Goal: Information Seeking & Learning: Find specific fact

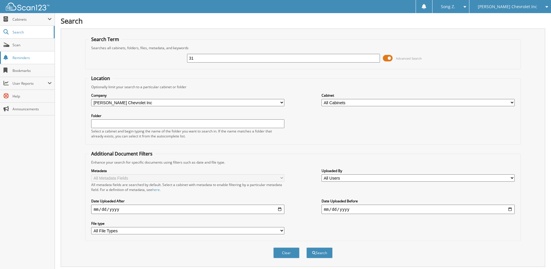
type input "3"
type input "1828629"
click at [307, 247] on button "Search" at bounding box center [320, 252] width 26 height 11
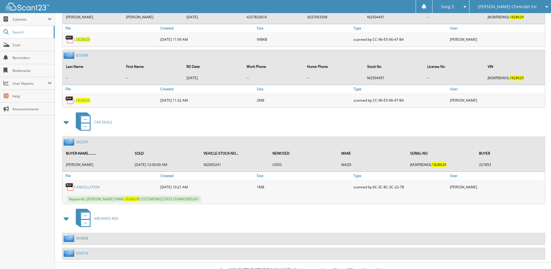
scroll to position [578, 0]
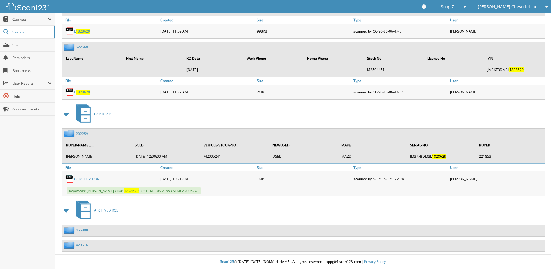
drag, startPoint x: 86, startPoint y: 192, endPoint x: 216, endPoint y: 190, distance: 129.6
click at [216, 190] on div "Keywords: PAUL WATERMAN VIN#L 1828629 CUSTOMER#221853 STK#M2005241" at bounding box center [303, 191] width 483 height 10
copy span "PAUL WATERMAN VIN#L 1828629 CUSTOMER#221853 STK#M2005241"
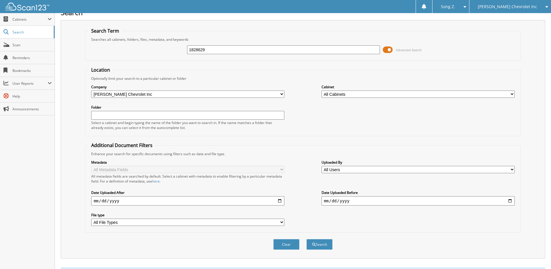
scroll to position [0, 0]
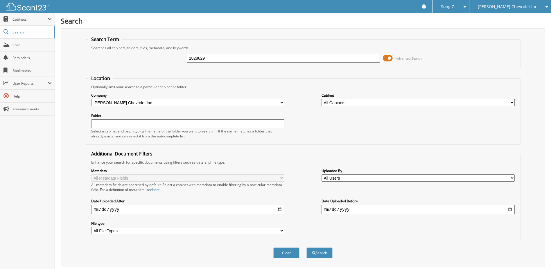
drag, startPoint x: 228, startPoint y: 58, endPoint x: -10, endPoint y: 32, distance: 239.4
type input "243806"
click at [307, 247] on button "Search" at bounding box center [320, 252] width 26 height 11
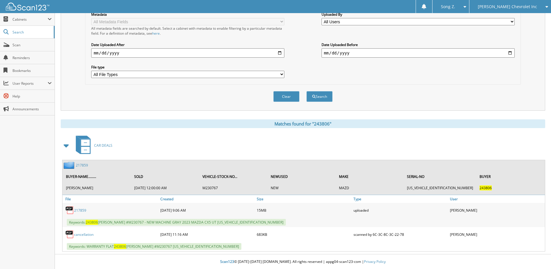
scroll to position [156, 0]
drag, startPoint x: 89, startPoint y: 220, endPoint x: 264, endPoint y: 220, distance: 174.7
click at [264, 220] on div "Keywords: 243806 ANIMESH DANAYAK #M230767 - NEW MACHINE GRAY 2023 MAZDA CX5 UT …" at bounding box center [303, 222] width 483 height 10
click at [88, 247] on span "Keywords: WARRANTY FLAT 243806 ANIMESH DANAYAK #M230767 JM3KFBDM4P0221909" at bounding box center [154, 246] width 175 height 7
drag, startPoint x: 86, startPoint y: 222, endPoint x: 150, endPoint y: 226, distance: 64.1
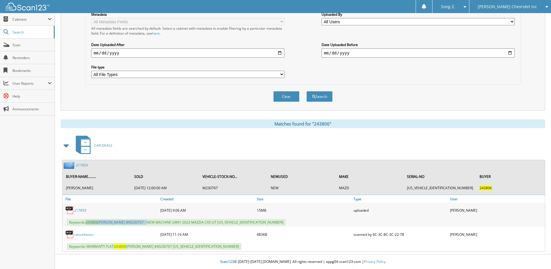
click at [150, 226] on div "Keywords: 243806 ANIMESH DANAYAK #M230767 - NEW MACHINE GRAY 2023 MAZDA CX5 UT …" at bounding box center [303, 222] width 483 height 10
copy span "243806 ANIMESH DANAYAK #M230767"
drag, startPoint x: 222, startPoint y: 222, endPoint x: 263, endPoint y: 223, distance: 41.0
click at [263, 223] on div "Keywords: 243806 ANIMESH DANAYAK #M230767 - NEW MACHINE GRAY 2023 MAZDA CX5 UT …" at bounding box center [303, 222] width 483 height 10
copy span "JM3KFBDM4P0221909"
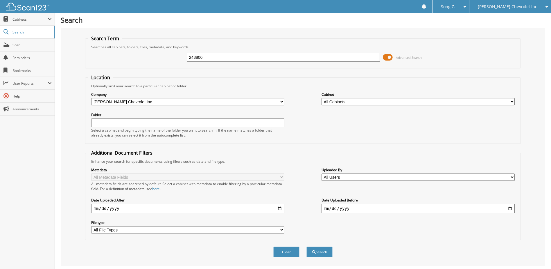
scroll to position [0, 0]
drag, startPoint x: 214, startPoint y: 57, endPoint x: 103, endPoint y: 54, distance: 111.4
click at [105, 54] on div "243806 Advanced Search" at bounding box center [302, 58] width 429 height 16
type input "269148"
click at [307, 247] on button "Search" at bounding box center [320, 252] width 26 height 11
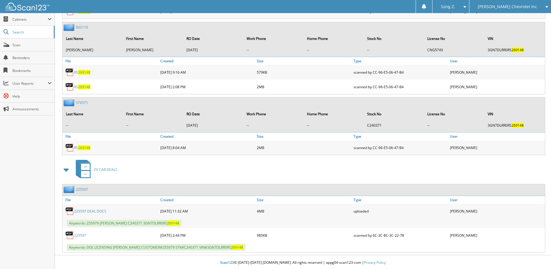
scroll to position [356, 0]
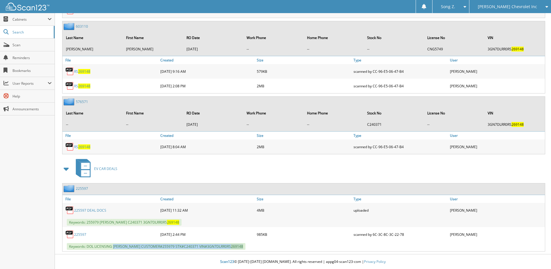
drag, startPoint x: 114, startPoint y: 247, endPoint x: 286, endPoint y: 247, distance: 172.4
click at [286, 247] on div "Keywords: DOL LICENSING VLADIMIR VALENCIA PARRA CUSTOMER#255979 STK#C240371 VIN…" at bounding box center [303, 246] width 483 height 10
copy span "VLADIMIR VALENCIA PARRA CUSTOMER#255979 STK#C240371 VIN#3GN7DLRR0RS 269148"
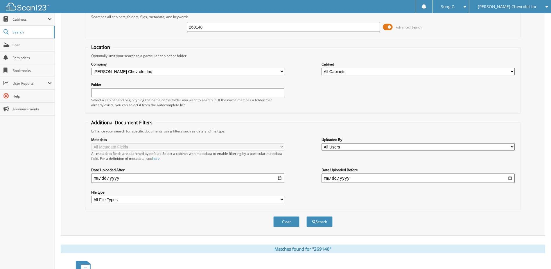
scroll to position [0, 0]
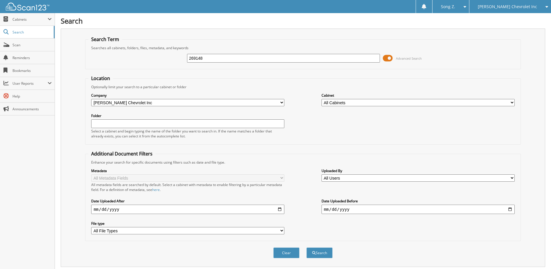
drag, startPoint x: 208, startPoint y: 57, endPoint x: 118, endPoint y: 58, distance: 90.7
click at [118, 58] on div "269148 Advanced Search" at bounding box center [302, 58] width 429 height 16
type input "188277"
click at [307, 247] on button "Search" at bounding box center [320, 252] width 26 height 11
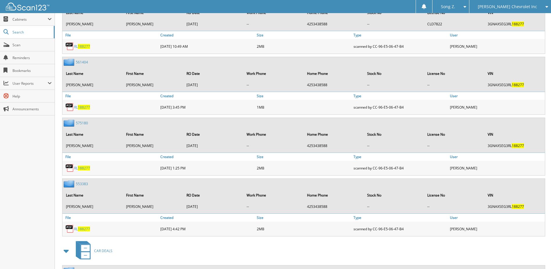
scroll to position [439, 0]
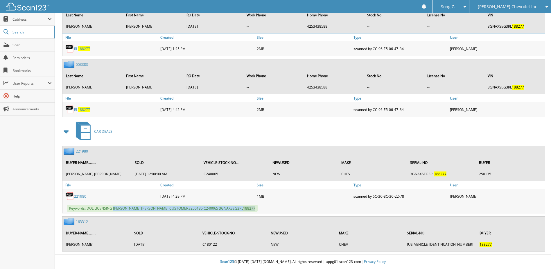
drag, startPoint x: 113, startPoint y: 208, endPoint x: 244, endPoint y: 205, distance: 130.2
click at [244, 205] on div "Keywords: DOL LICENSING [PERSON_NAME] [PERSON_NAME] CUSTOMER#250135 C240065 3GN…" at bounding box center [303, 208] width 483 height 10
copy span "[PERSON_NAME] [PERSON_NAME] CUSTOMER#250135 C240065 3GNAXSEG3RL 188277"
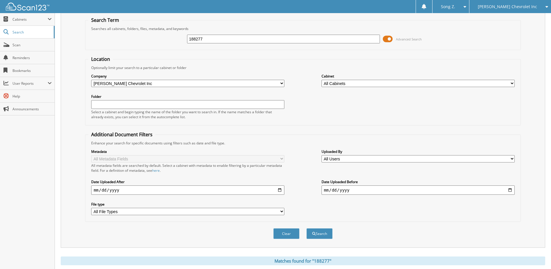
scroll to position [0, 0]
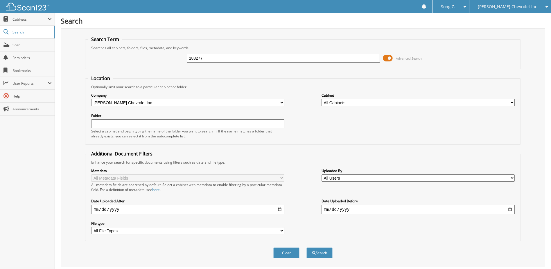
drag, startPoint x: 199, startPoint y: 58, endPoint x: 128, endPoint y: 59, distance: 71.2
click at [128, 59] on div "188277 Advanced Search" at bounding box center [302, 58] width 429 height 16
type input "412205"
click at [307, 247] on button "Search" at bounding box center [320, 252] width 26 height 11
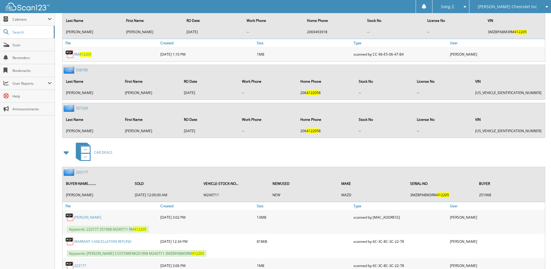
scroll to position [589, 0]
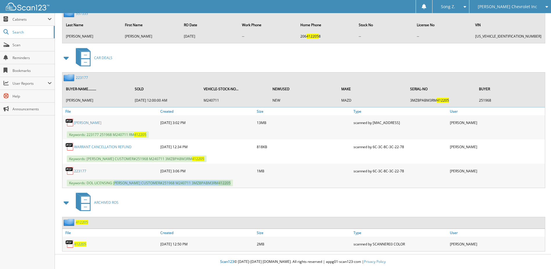
drag, startPoint x: 115, startPoint y: 182, endPoint x: 249, endPoint y: 181, distance: 134.3
click at [249, 181] on div "Keywords: DOL LICENSING [PERSON_NAME] CUSTOMER#251968 M240711 3MZBPABM3RM 412205" at bounding box center [303, 183] width 483 height 10
click at [113, 184] on span "Keywords: DOL LICENSING ROBERT WILLIAMS CUSTOMER#251968 M240711 3MZBPABM3RM 412…" at bounding box center [150, 182] width 166 height 7
drag, startPoint x: 113, startPoint y: 184, endPoint x: 238, endPoint y: 181, distance: 125.0
click at [238, 181] on div "Keywords: DOL LICENSING ROBERT WILLIAMS CUSTOMER#251968 M240711 3MZBPABM3RM 412…" at bounding box center [303, 183] width 483 height 10
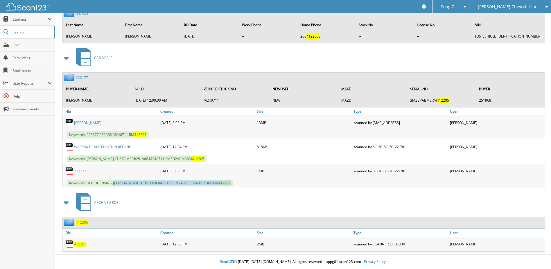
copy div "ROBERT WILLIAMS CUSTOMER#251968 M240711 3MZBPABM3RM 412205"
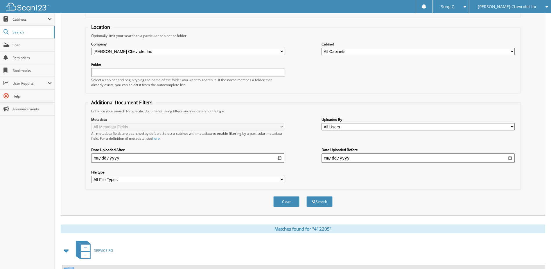
scroll to position [0, 0]
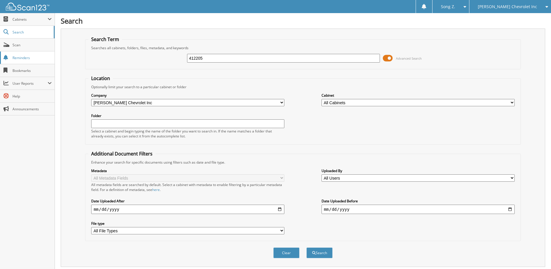
drag, startPoint x: 214, startPoint y: 56, endPoint x: 51, endPoint y: 58, distance: 163.1
type input "248635"
click at [307, 247] on button "Search" at bounding box center [320, 252] width 26 height 11
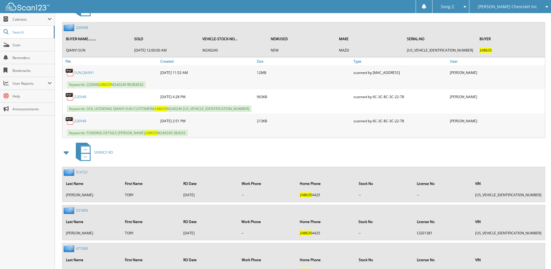
scroll to position [291, 0]
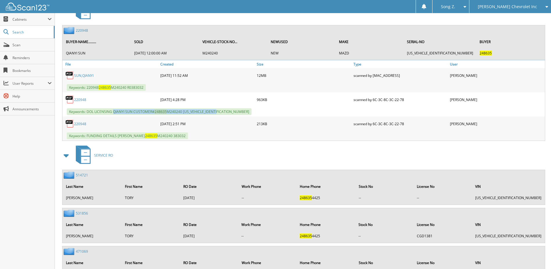
drag, startPoint x: 113, startPoint y: 113, endPoint x: 231, endPoint y: 108, distance: 117.8
click at [231, 108] on div "Keywords: DOL LICENSING QIANYI SUN CUSTOMER# 248635 M240240 JM3KFBCMXR0383032" at bounding box center [303, 112] width 483 height 10
copy span "QIANYI SUN CUSTOMER# 248635 M240240 JM3KFBCMXR0383032"
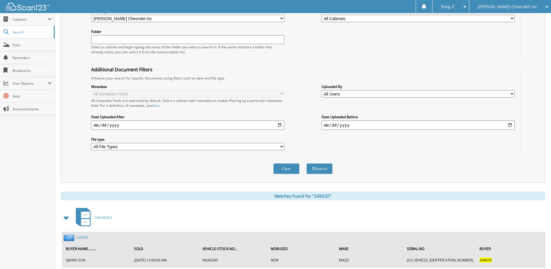
scroll to position [0, 0]
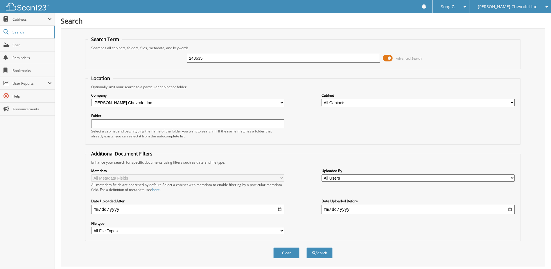
drag, startPoint x: 211, startPoint y: 59, endPoint x: 119, endPoint y: 59, distance: 91.8
click at [119, 59] on div "248635 Advanced Search" at bounding box center [302, 58] width 429 height 16
type input "231570"
click at [307, 247] on button "Search" at bounding box center [320, 252] width 26 height 11
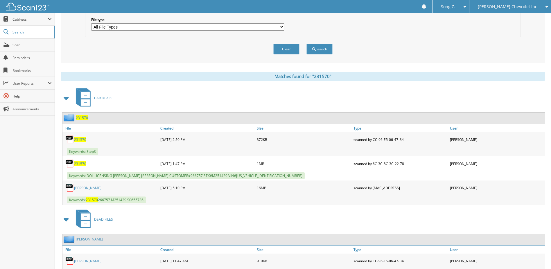
scroll to position [230, 0]
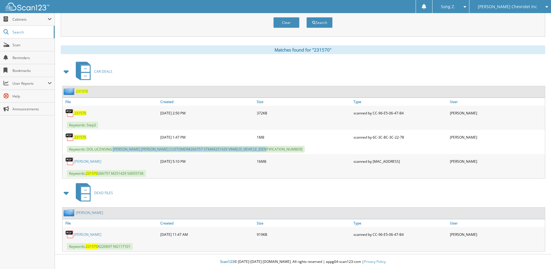
drag, startPoint x: 113, startPoint y: 150, endPoint x: 279, endPoint y: 144, distance: 166.7
click at [279, 144] on div "Keywords: DOL LICENSING MATTHEW MICHAEL WILLIAMSON CUSTOMER#266757 STK#M251429 …" at bounding box center [303, 149] width 483 height 10
copy span "MATTHEW MICHAEL WILLIAMSON CUSTOMER#266757 STK#M251429 VIN#JM1NDAD79S0655736"
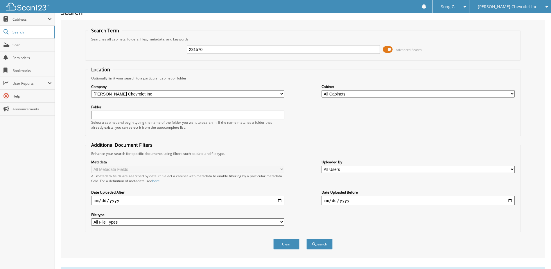
scroll to position [0, 0]
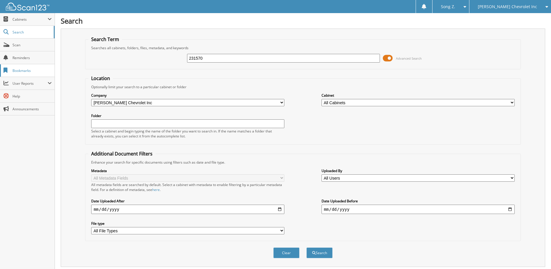
drag, startPoint x: 209, startPoint y: 59, endPoint x: 53, endPoint y: 67, distance: 156.5
click at [53, 67] on body "Song Z. Settings Logout [PERSON_NAME] Chevrolet Inc Hyundai of [PERSON_NAME]" at bounding box center [275, 249] width 551 height 498
type input "231699"
click at [307, 247] on button "Search" at bounding box center [320, 252] width 26 height 11
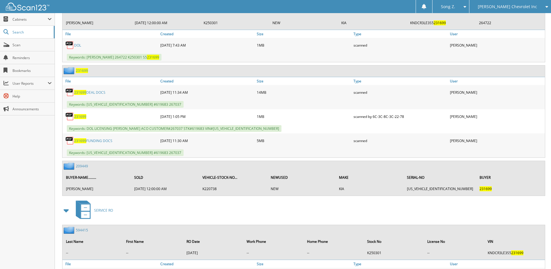
scroll to position [349, 0]
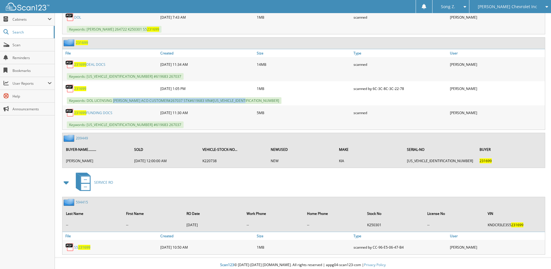
drag, startPoint x: 114, startPoint y: 101, endPoint x: 262, endPoint y: 97, distance: 148.9
click at [262, 97] on div "Keywords: DOL LICENSING [PERSON_NAME] ACO CUSTOMER#267037 STK#619683 VIN#[US_VE…" at bounding box center [303, 101] width 483 height 10
copy span "ROSE BEATRICE ACO CUSTOMER#267037 STK#619683 VIN#KNDCC3LD8J5187917"
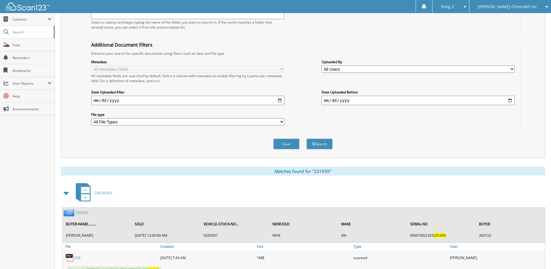
scroll to position [0, 0]
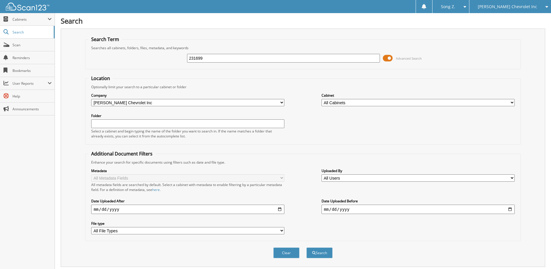
drag, startPoint x: 208, startPoint y: 58, endPoint x: 106, endPoint y: 60, distance: 101.7
click at [106, 60] on div "231699 Advanced Search" at bounding box center [302, 58] width 429 height 16
type input "265354"
click at [307, 247] on button "Search" at bounding box center [320, 252] width 26 height 11
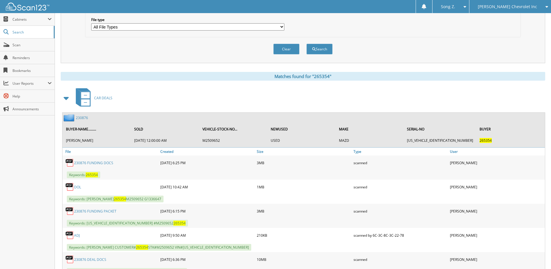
scroll to position [339, 0]
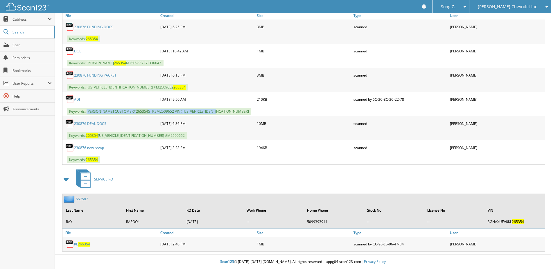
drag, startPoint x: 87, startPoint y: 112, endPoint x: 232, endPoint y: 111, distance: 145.0
click at [232, 111] on div "Keywords: [PERSON_NAME] CUSTOMER# 265354 STK#M2509652 VIN#[US_VEHICLE_IDENTIFIC…" at bounding box center [303, 111] width 483 height 10
copy span "[PERSON_NAME] CUSTOMER# 265354 STK#M2509652 VIN#[US_VEHICLE_IDENTIFICATION_NUMB…"
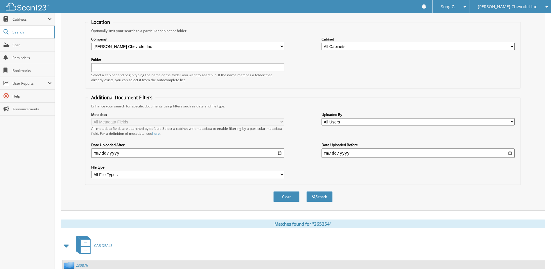
scroll to position [0, 0]
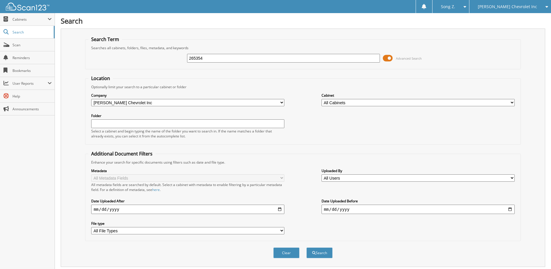
drag, startPoint x: 220, startPoint y: 57, endPoint x: 12, endPoint y: 64, distance: 207.6
type input "259359"
click at [307, 247] on button "Search" at bounding box center [320, 252] width 26 height 11
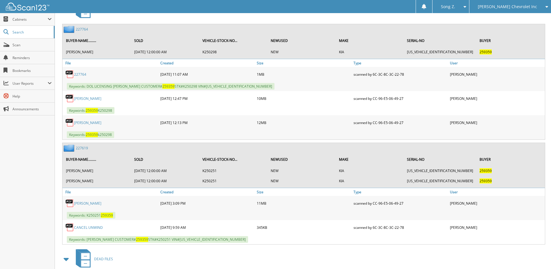
scroll to position [262, 0]
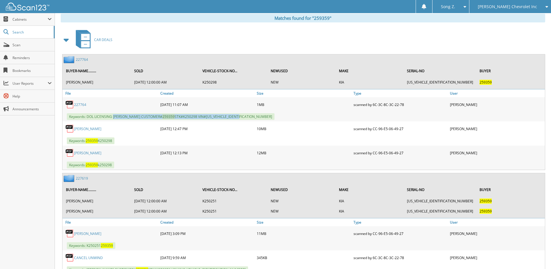
drag, startPoint x: 114, startPoint y: 118, endPoint x: 240, endPoint y: 117, distance: 126.4
click at [240, 117] on span "Keywords: DOL LICENSING BRETT DURBIN CUSTOMER# 259359 STK#K250298 VIN#KNDNE5KA4…" at bounding box center [171, 116] width 208 height 7
copy span "BRETT DURBIN CUSTOMER# 259359 STK#K250298 VIN#KNDNE5KA4S6034159"
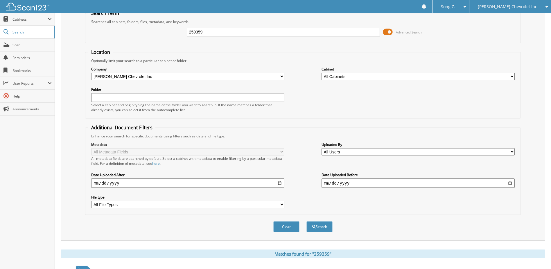
scroll to position [0, 0]
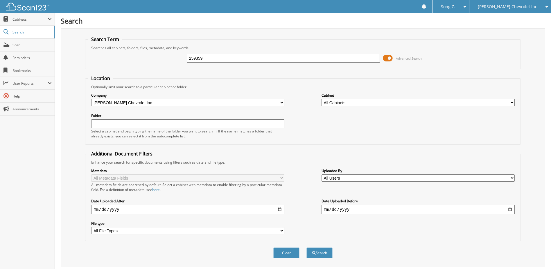
drag, startPoint x: 214, startPoint y: 60, endPoint x: 70, endPoint y: 55, distance: 143.9
click at [70, 55] on div "Search Term Searches all cabinets, folders, files, metadata, and keywords 25935…" at bounding box center [303, 147] width 485 height 238
type input "257741"
click at [307, 247] on button "Search" at bounding box center [320, 252] width 26 height 11
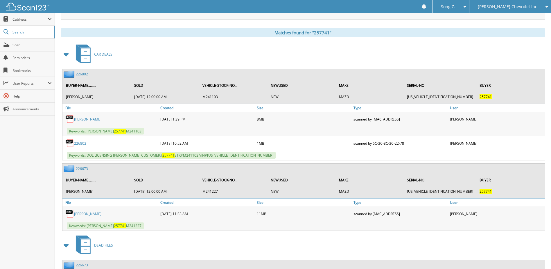
scroll to position [291, 0]
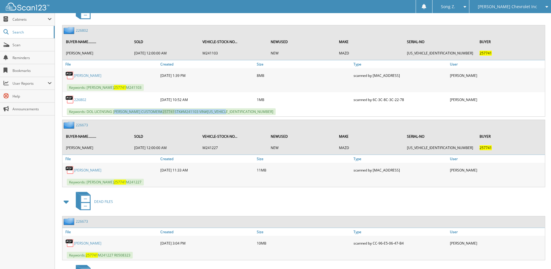
drag, startPoint x: 115, startPoint y: 110, endPoint x: 226, endPoint y: 108, distance: 111.3
click at [226, 108] on div "Keywords: DOL LICENSING [PERSON_NAME] CUSTOMER# 257741 STK#M241103 VIN#[US_VEHI…" at bounding box center [303, 112] width 483 height 10
drag, startPoint x: 113, startPoint y: 111, endPoint x: 256, endPoint y: 109, distance: 143.6
click at [256, 109] on div "Keywords: DOL LICENSING [PERSON_NAME] CUSTOMER# 257741 STK#M241103 VIN#[US_VEHI…" at bounding box center [303, 112] width 483 height 10
copy span "[PERSON_NAME] CUSTOMER# 257741 STK#M241103 VIN#[US_VEHICLE_IDENTIFICATION_NUMBE…"
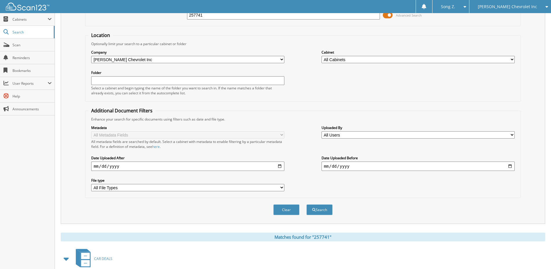
scroll to position [0, 0]
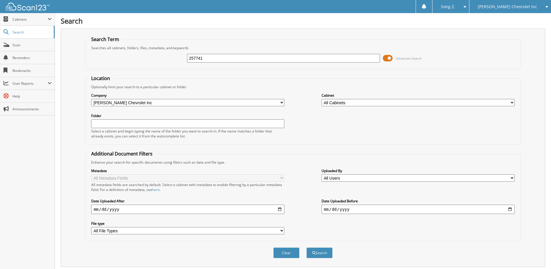
drag, startPoint x: 143, startPoint y: 60, endPoint x: 112, endPoint y: 60, distance: 30.5
click at [112, 60] on div "257741 Advanced Search" at bounding box center [302, 58] width 429 height 16
type input "7564291"
click at [318, 255] on button "Search" at bounding box center [320, 252] width 26 height 11
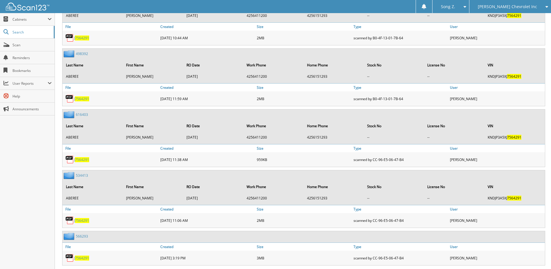
scroll to position [508, 0]
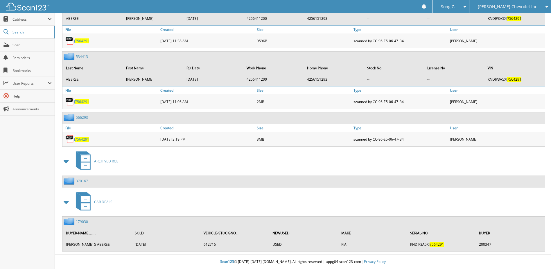
click at [82, 221] on link "179030" at bounding box center [82, 221] width 12 height 5
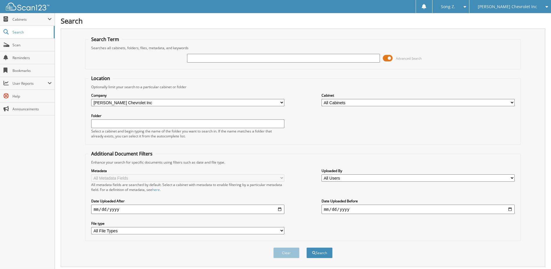
click at [208, 56] on input "text" at bounding box center [283, 58] width 193 height 9
type input "304470"
click at [307, 247] on button "Search" at bounding box center [320, 252] width 26 height 11
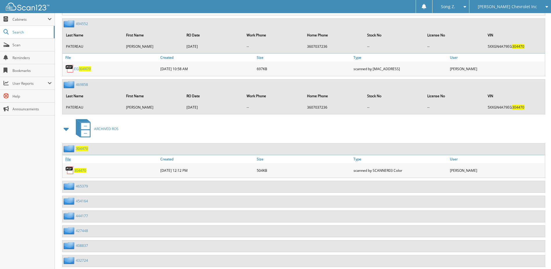
scroll to position [453, 0]
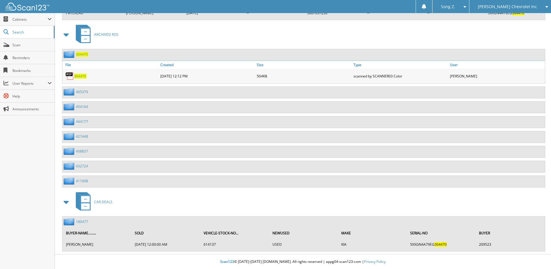
click at [82, 219] on link "189477" at bounding box center [82, 221] width 12 height 5
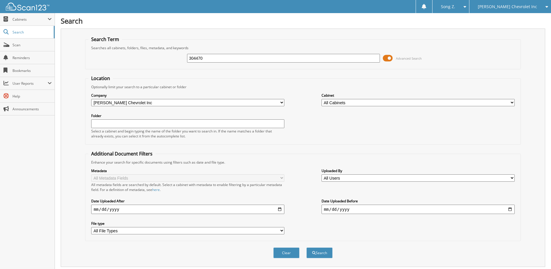
drag, startPoint x: 208, startPoint y: 56, endPoint x: 151, endPoint y: 56, distance: 57.3
click at [151, 56] on div "304470 Advanced Search" at bounding box center [302, 58] width 429 height 16
type input "269036"
click at [307, 247] on button "Search" at bounding box center [320, 252] width 26 height 11
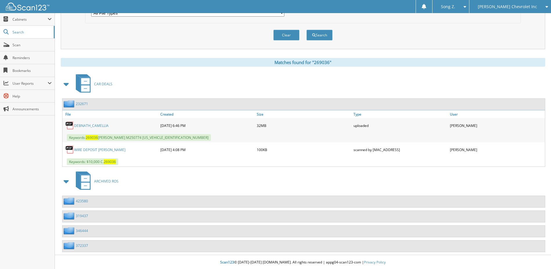
scroll to position [218, 0]
click at [85, 103] on link "232671" at bounding box center [82, 103] width 12 height 5
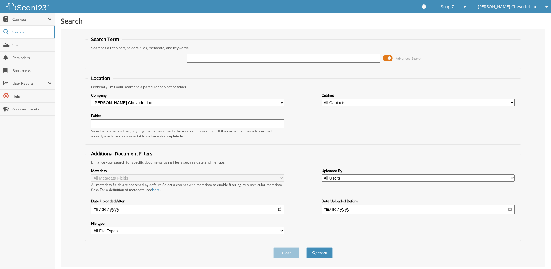
click at [200, 62] on input "text" at bounding box center [283, 58] width 193 height 9
type input "506320"
click at [307, 247] on button "Search" at bounding box center [320, 252] width 26 height 11
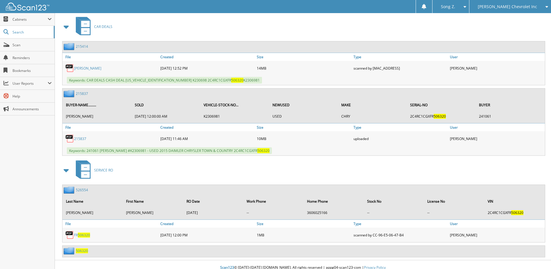
scroll to position [281, 0]
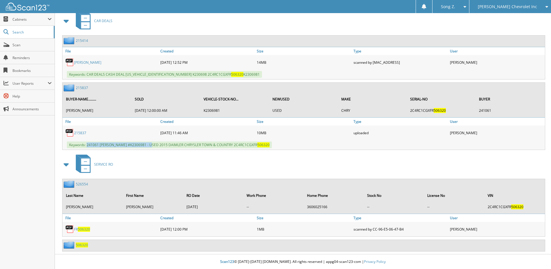
drag, startPoint x: 87, startPoint y: 144, endPoint x: 156, endPoint y: 149, distance: 69.0
click at [156, 149] on div "Keywords: 241061 SHANNON SHOPSHIRE #K2306981 - USED 2015 DAIMLER CHRYSLER TOWN …" at bounding box center [303, 145] width 483 height 10
copy span "241061 SHANNON SHOPSHIRE #K2306981"
drag, startPoint x: 244, startPoint y: 144, endPoint x: 292, endPoint y: 144, distance: 48.0
click at [292, 144] on div "Keywords: 241061 SHANNON SHOPSHIRE #K2306981 - USED 2015 DAIMLER CHRYSLER TOWN …" at bounding box center [303, 145] width 483 height 10
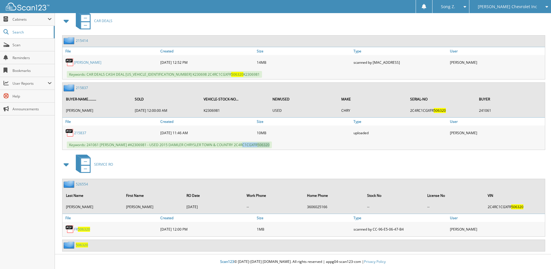
copy span "2C4RC1CGXFR 506320"
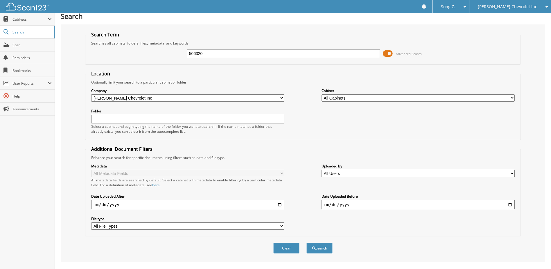
scroll to position [0, 0]
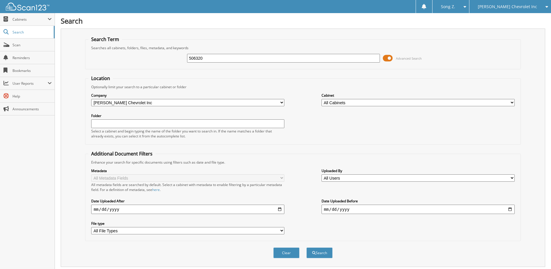
drag, startPoint x: 208, startPoint y: 56, endPoint x: 116, endPoint y: 58, distance: 92.5
click at [116, 58] on div "506320 Advanced Search" at bounding box center [302, 58] width 429 height 16
type input "184906"
click at [307, 247] on button "Search" at bounding box center [320, 252] width 26 height 11
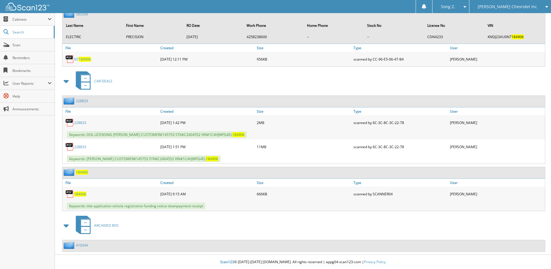
scroll to position [368, 0]
drag, startPoint x: 114, startPoint y: 135, endPoint x: 256, endPoint y: 137, distance: 142.4
click at [256, 137] on div "Keywords: DOL LICENSING NICHOLAS SMITH CUSTOMER#145753 STK#C2404552 VIN#1C4HJWF…" at bounding box center [303, 134] width 483 height 10
copy span "NICHOLAS SMITH CUSTOMER#145753 STK#C2404552 VIN#1C4HJWFG4EL 184906"
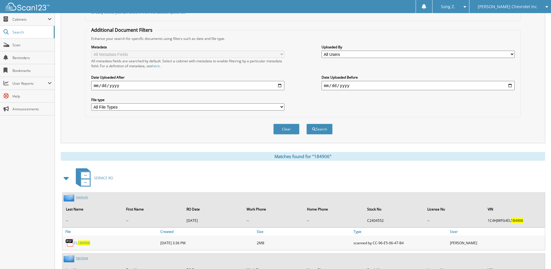
scroll to position [0, 0]
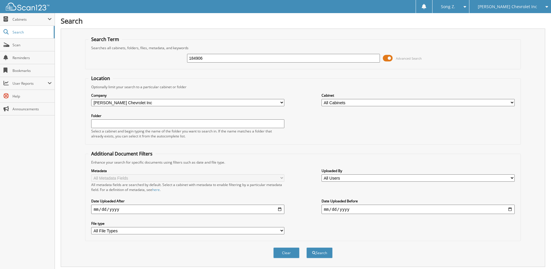
drag, startPoint x: 216, startPoint y: 56, endPoint x: 87, endPoint y: 61, distance: 129.1
click at [87, 61] on fieldset "Search Term Searches all cabinets, folders, files, metadata, and keywords 18490…" at bounding box center [303, 52] width 436 height 33
type input "0460444"
click at [307, 247] on button "Search" at bounding box center [320, 252] width 26 height 11
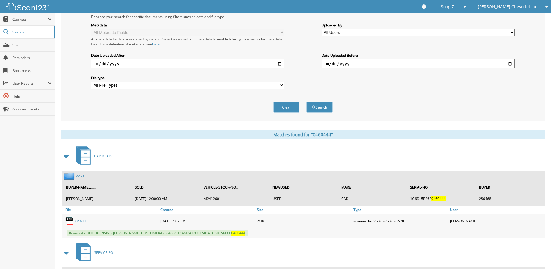
scroll to position [219, 0]
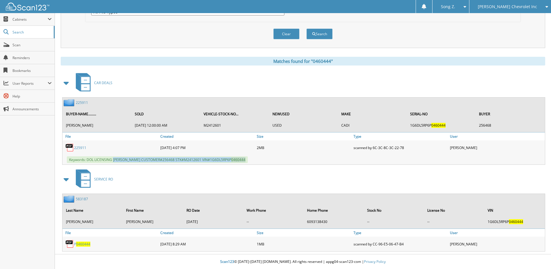
drag, startPoint x: 114, startPoint y: 160, endPoint x: 258, endPoint y: 160, distance: 143.9
click at [258, 160] on div "Keywords: DOL LICENSING DAVID VIGIL CUSTOMER#256468 STK#M2412601 VIN#1G6DL5RP6P…" at bounding box center [303, 160] width 483 height 10
copy span "DAVID VIGIL CUSTOMER#256468 STK#M2412601 VIN#1G6DL5RP6P 0460444"
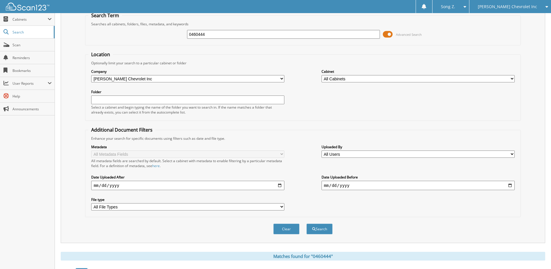
scroll to position [0, 0]
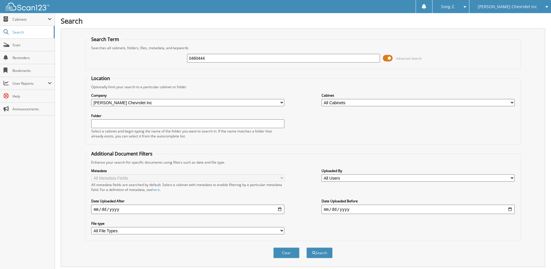
drag, startPoint x: 217, startPoint y: 60, endPoint x: 109, endPoint y: 66, distance: 108.2
click at [109, 66] on div "0460444 Advanced Search" at bounding box center [302, 58] width 429 height 16
type input "154918"
click at [307, 247] on button "Search" at bounding box center [320, 252] width 26 height 11
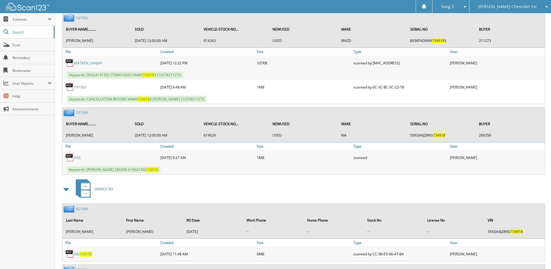
scroll to position [320, 0]
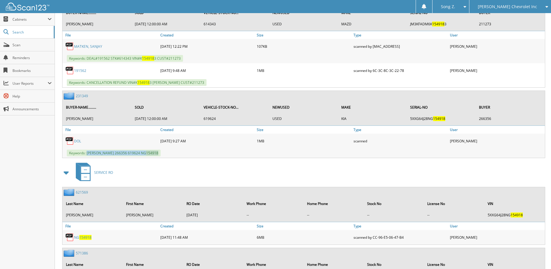
drag, startPoint x: 87, startPoint y: 155, endPoint x: 189, endPoint y: 157, distance: 101.5
click at [189, 157] on div "Keywords: [PERSON_NAME] 266356 619624 NG 154918" at bounding box center [303, 153] width 483 height 10
copy span "[PERSON_NAME] 266356 619624 NG 154918"
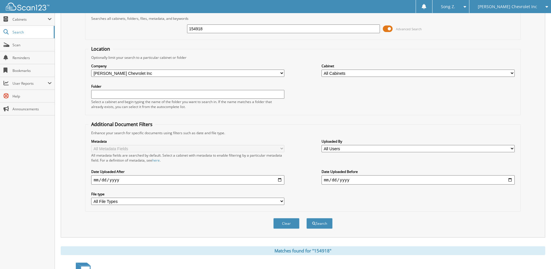
scroll to position [29, 0]
drag, startPoint x: 215, startPoint y: 31, endPoint x: 134, endPoint y: 26, distance: 81.2
click at [134, 26] on div "154918 Advanced Search" at bounding box center [302, 29] width 429 height 16
type input "000555"
click at [317, 226] on button "Search" at bounding box center [320, 223] width 26 height 11
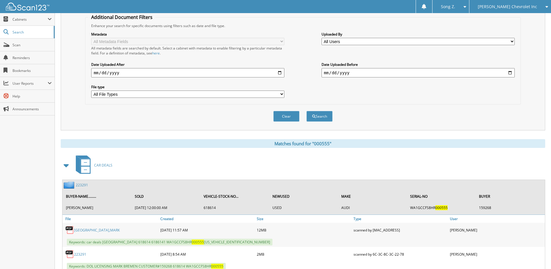
scroll to position [156, 0]
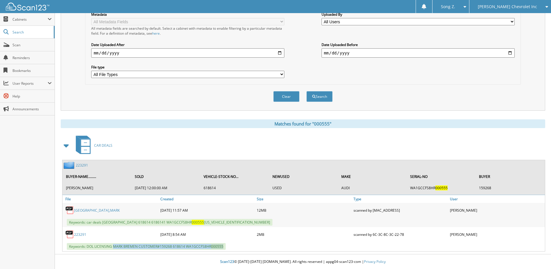
drag, startPoint x: 113, startPoint y: 247, endPoint x: 234, endPoint y: 246, distance: 120.3
click at [234, 246] on div "Keywords: DOL LICENSING MARK BREMEN CUSTOMER#159268 618614 WA1GCCFS8HR 000555" at bounding box center [303, 246] width 483 height 10
copy span "MARK BREMEN CUSTOMER#159268 618614 WA1GCCFS8HR 000555"
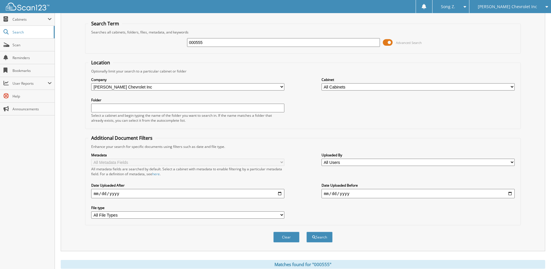
scroll to position [0, 0]
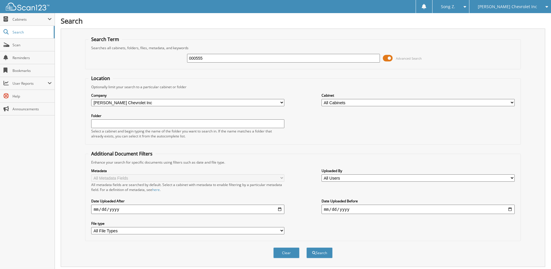
drag, startPoint x: 232, startPoint y: 61, endPoint x: 112, endPoint y: 62, distance: 119.5
click at [112, 62] on div "000555 Advanced Search" at bounding box center [302, 58] width 429 height 16
type input "222077"
click at [307, 247] on button "Search" at bounding box center [320, 252] width 26 height 11
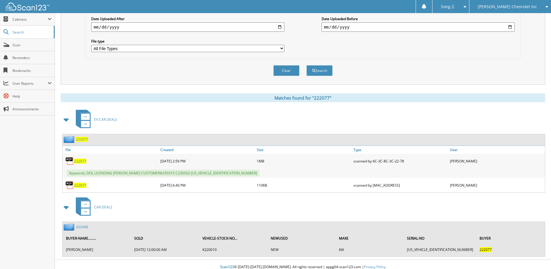
scroll to position [187, 0]
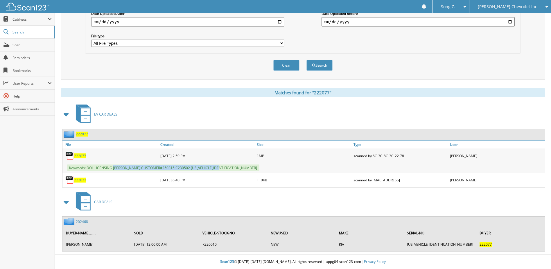
drag, startPoint x: 113, startPoint y: 168, endPoint x: 239, endPoint y: 166, distance: 126.1
click at [239, 166] on div "Keywords: DOL LICENSING [PERSON_NAME] CUSTOMER#250315 C230502 [US_VEHICLE_IDENT…" at bounding box center [303, 168] width 483 height 10
copy span "[PERSON_NAME] CUSTOMER#250315 C230502 [US_VEHICLE_IDENTIFICATION_NUMBER]"
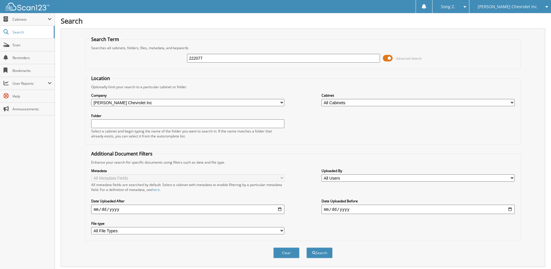
drag, startPoint x: 214, startPoint y: 58, endPoint x: -72, endPoint y: 44, distance: 286.7
click at [0, 44] on html "Song Z. Settings Logout [PERSON_NAME] Chevrolet Inc Hyundai of [PERSON_NAME]" at bounding box center [275, 228] width 551 height 456
type input "219898"
click at [307, 247] on button "Search" at bounding box center [320, 252] width 26 height 11
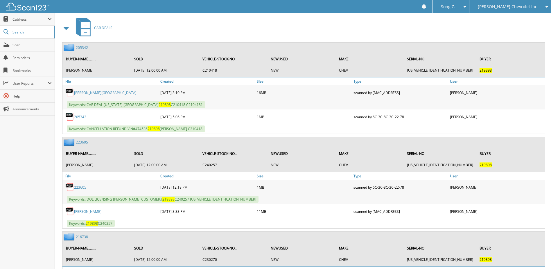
scroll to position [291, 0]
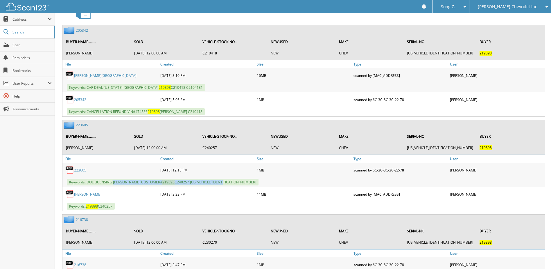
drag, startPoint x: 114, startPoint y: 183, endPoint x: 230, endPoint y: 179, distance: 116.0
click at [230, 179] on div "Keywords: DOL LICENSING KERRY SHERRILL CUSTOMER# 219898 C240257 1GNSKRKT1RR1114…" at bounding box center [303, 182] width 483 height 10
copy span "KERRY SHERRILL CUSTOMER# 219898 C240257 1GNSKRKT1RR111493"
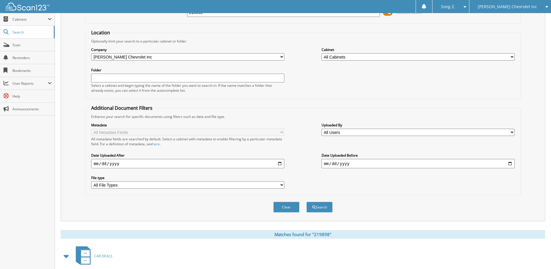
scroll to position [0, 0]
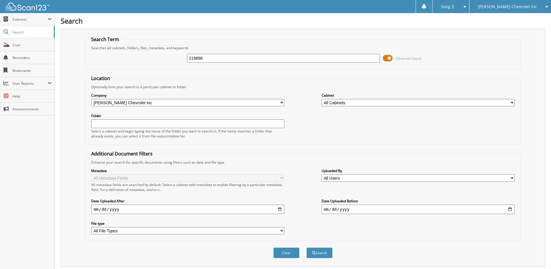
drag, startPoint x: 213, startPoint y: 58, endPoint x: 130, endPoint y: 61, distance: 83.2
click at [130, 61] on div "219898 Advanced Search" at bounding box center [302, 58] width 429 height 16
type input "303877"
click at [307, 247] on button "Search" at bounding box center [320, 252] width 26 height 11
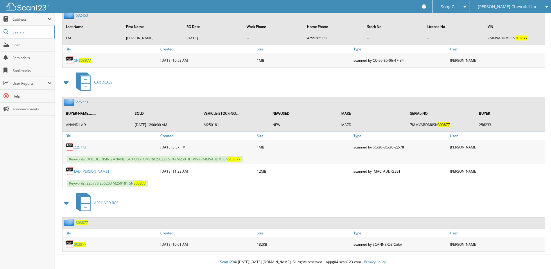
scroll to position [367, 0]
drag, startPoint x: 113, startPoint y: 159, endPoint x: 242, endPoint y: 156, distance: 128.8
click at [242, 156] on div "Keywords: DOL LICENSING ANAND LAD CUSTOMER#256233 STK#M250181 VIN#7MMVABDM0SN 3…" at bounding box center [303, 159] width 483 height 10
copy span "ANAND LAD CUSTOMER#256233 STK#M250181 VIN#7MMVABDM0SN 303877"
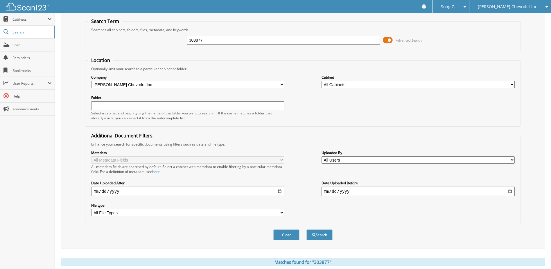
scroll to position [0, 0]
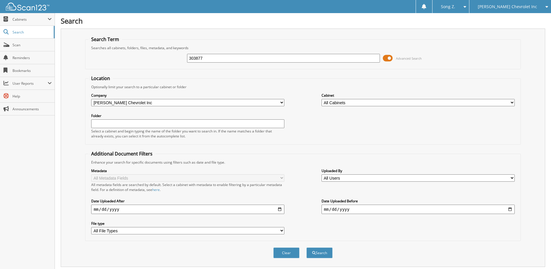
drag, startPoint x: 210, startPoint y: 58, endPoint x: 117, endPoint y: 59, distance: 93.0
click at [117, 59] on div "303877 Advanced Search" at bounding box center [302, 58] width 429 height 16
type input "706410"
click at [307, 247] on button "Search" at bounding box center [320, 252] width 26 height 11
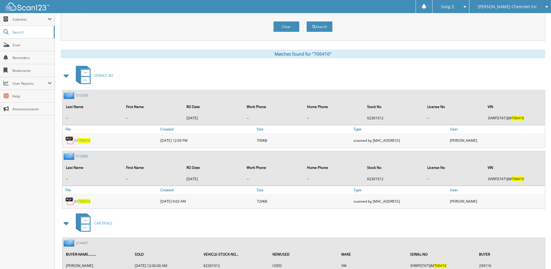
scroll to position [247, 0]
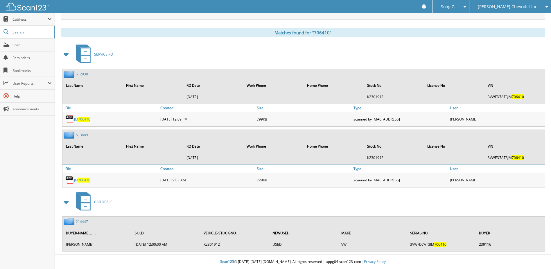
click at [79, 221] on link "214447" at bounding box center [82, 221] width 12 height 5
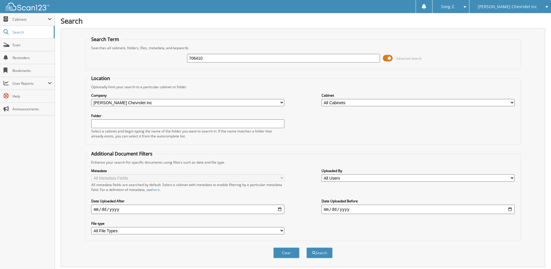
drag, startPoint x: 208, startPoint y: 59, endPoint x: 152, endPoint y: 60, distance: 55.8
click at [152, 60] on div "706410 Advanced Search" at bounding box center [302, 58] width 429 height 16
type input "104150"
click at [307, 247] on button "Search" at bounding box center [320, 252] width 26 height 11
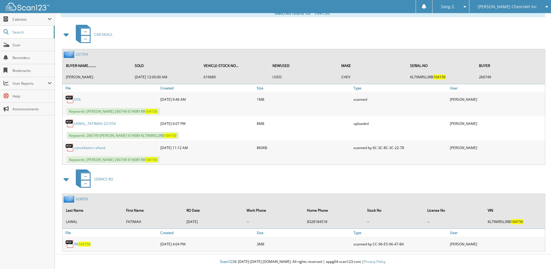
scroll to position [267, 0]
drag, startPoint x: 87, startPoint y: 112, endPoint x: 171, endPoint y: 112, distance: 84.0
click at [171, 112] on div "Keywords: [PERSON_NAME] 266749 619689 RB 104150" at bounding box center [303, 111] width 483 height 10
copy span "[PERSON_NAME] 266749 619689 RB 104150"
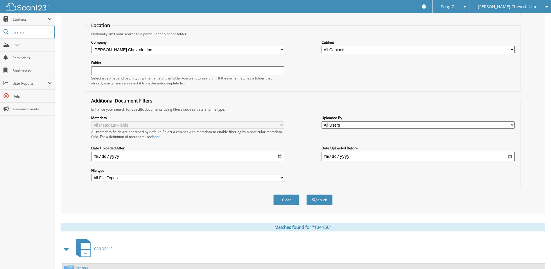
scroll to position [0, 0]
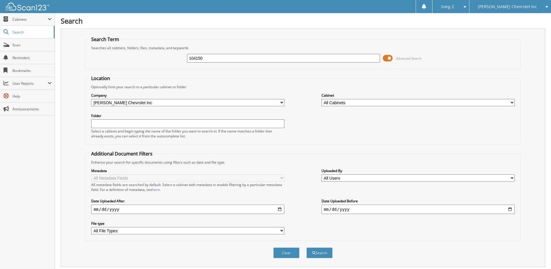
drag, startPoint x: 140, startPoint y: 64, endPoint x: 121, endPoint y: 63, distance: 18.7
click at [123, 63] on div "104150 Advanced Search" at bounding box center [302, 58] width 429 height 16
type input "412205"
click at [307, 247] on button "Search" at bounding box center [320, 252] width 26 height 11
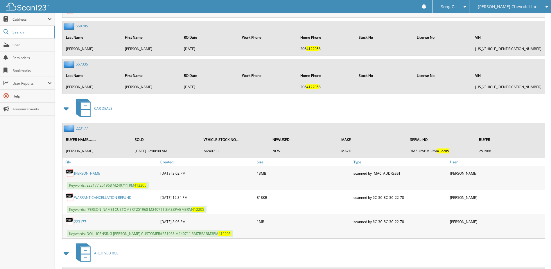
scroll to position [589, 0]
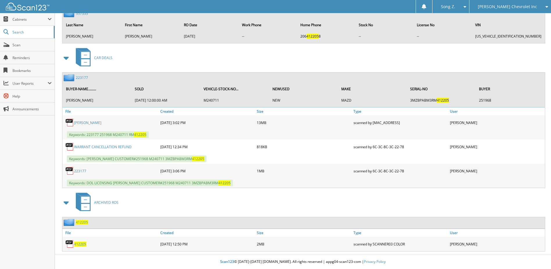
click at [84, 77] on link "223177" at bounding box center [82, 77] width 12 height 5
